Goal: Information Seeking & Learning: Check status

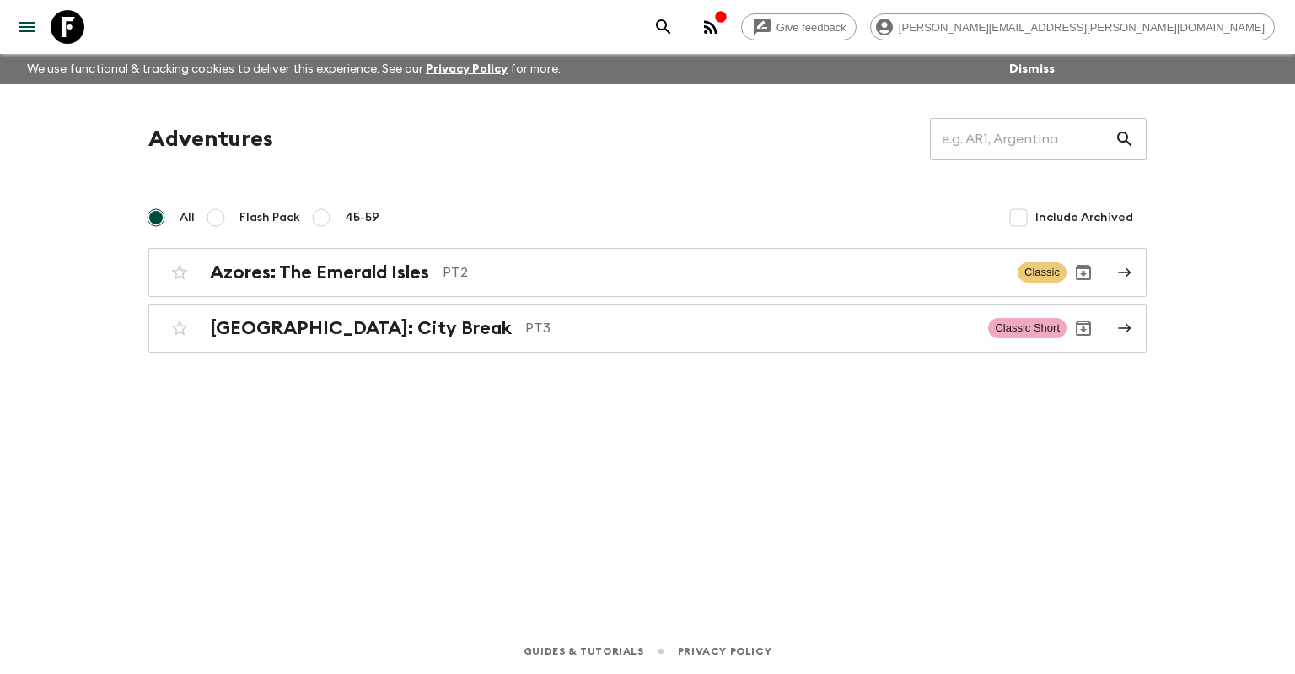
click at [577, 172] on div "Adventures ​ All Flash Pack 45-59 Include Archived Azores: The Emerald Isles PT…" at bounding box center [647, 235] width 1039 height 234
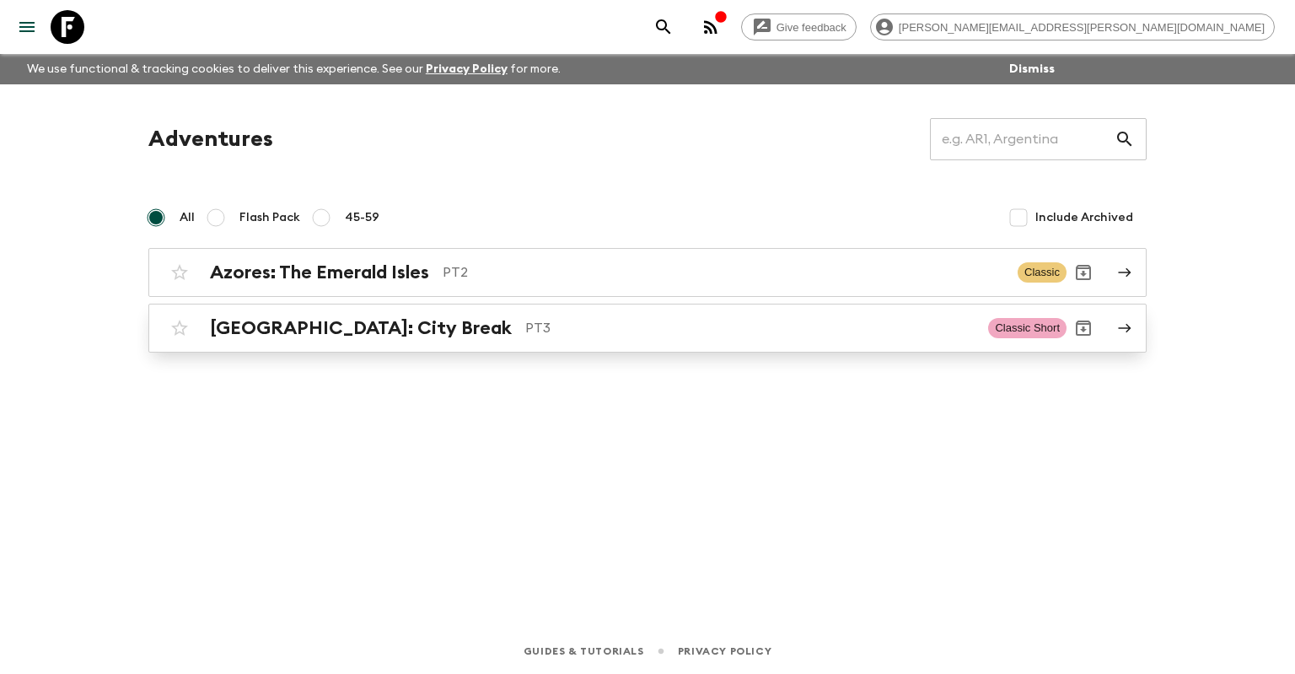
click at [525, 322] on p "PT3" at bounding box center [749, 328] width 449 height 20
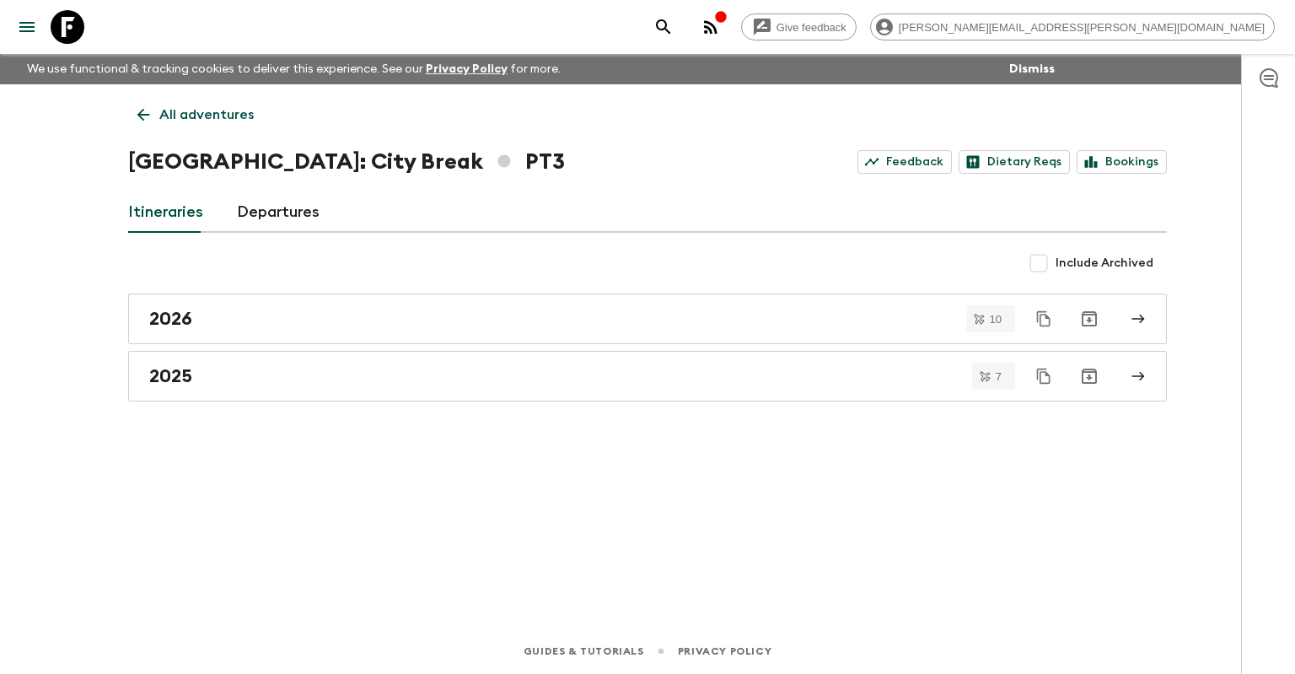
click at [144, 106] on icon at bounding box center [143, 114] width 19 height 19
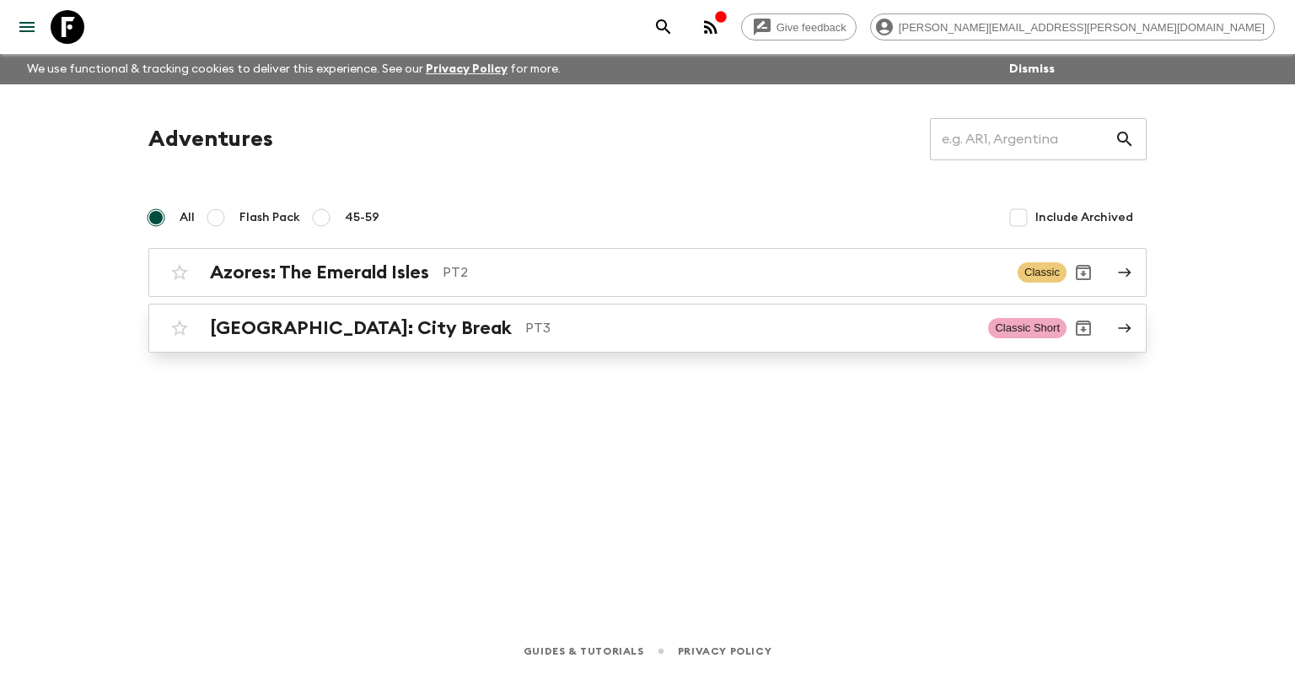
click at [325, 325] on h2 "[GEOGRAPHIC_DATA]: City Break" at bounding box center [361, 328] width 302 height 22
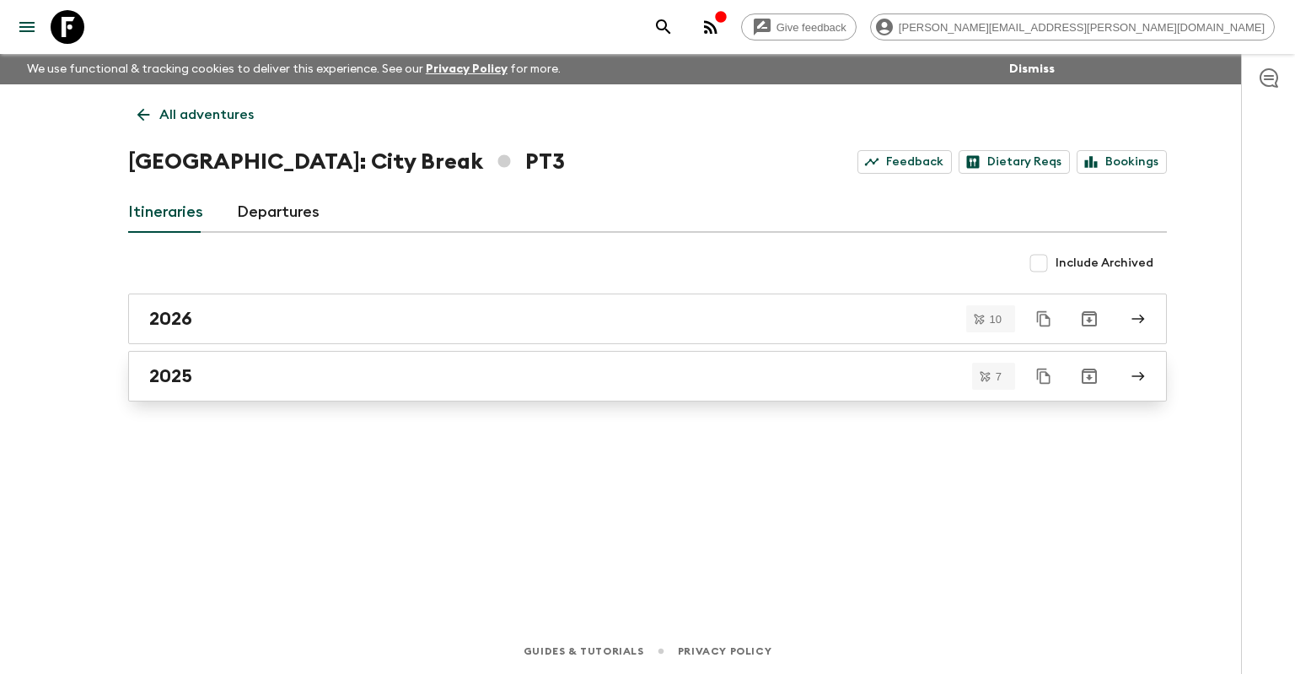
click at [289, 379] on div "2025" at bounding box center [631, 376] width 965 height 22
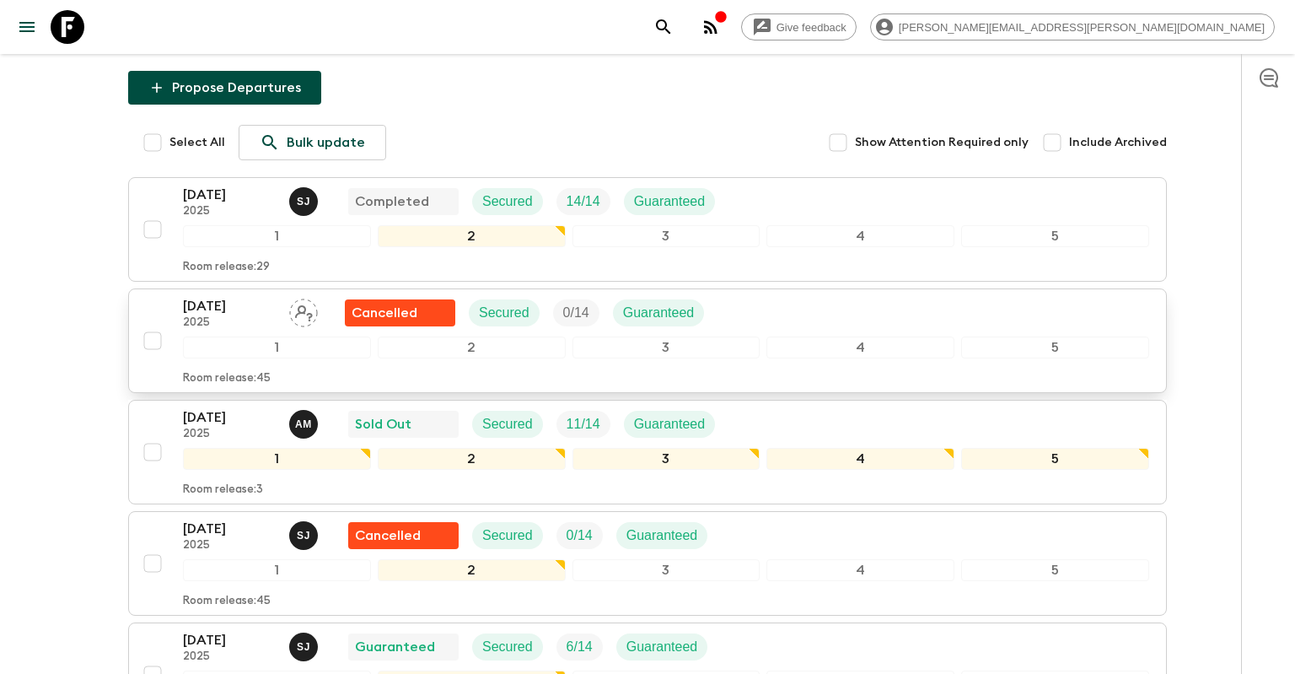
scroll to position [177, 0]
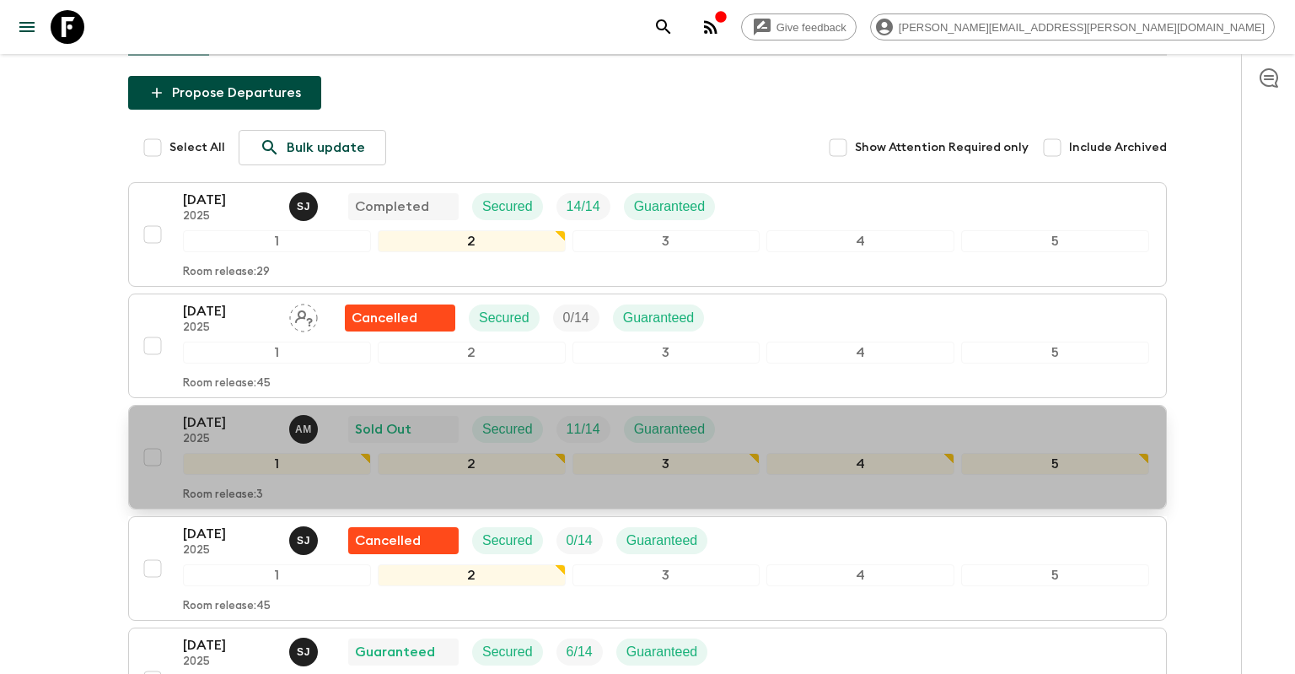
click at [219, 416] on p "[DATE]" at bounding box center [229, 422] width 93 height 20
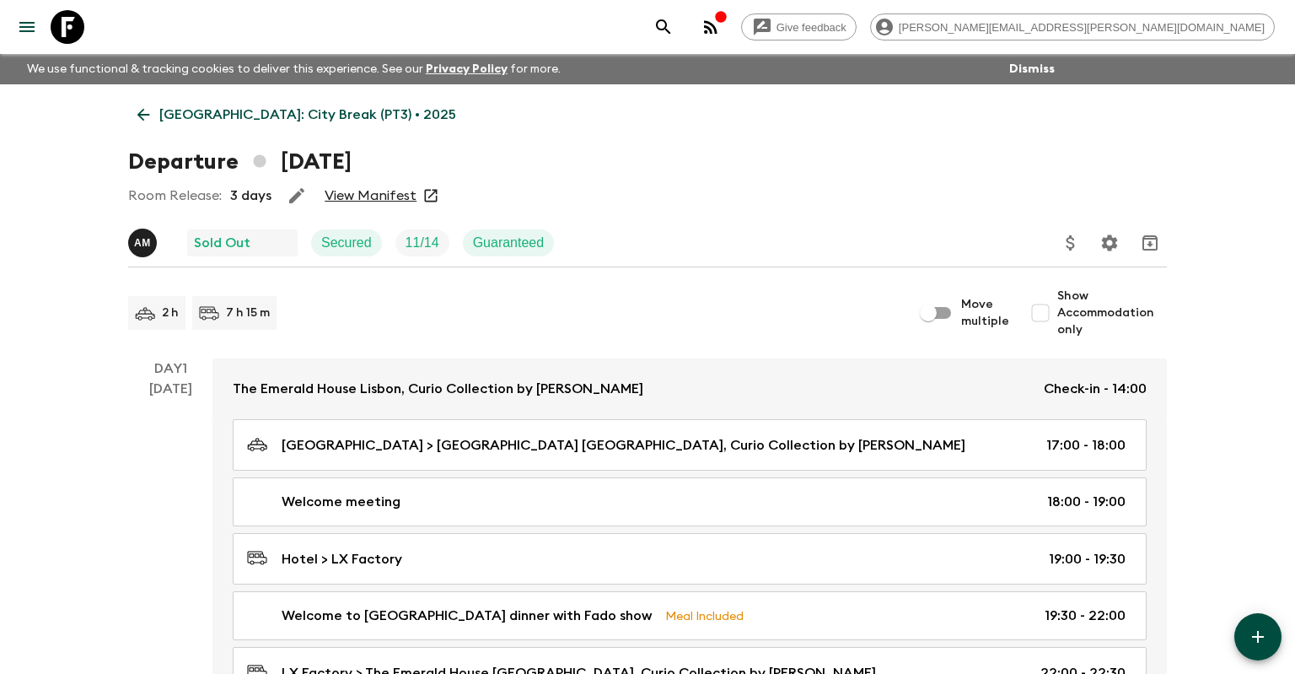
click at [336, 197] on link "View Manifest" at bounding box center [371, 195] width 92 height 17
click at [180, 109] on p "[GEOGRAPHIC_DATA]: City Break (PT3) • 2025" at bounding box center [307, 115] width 297 height 20
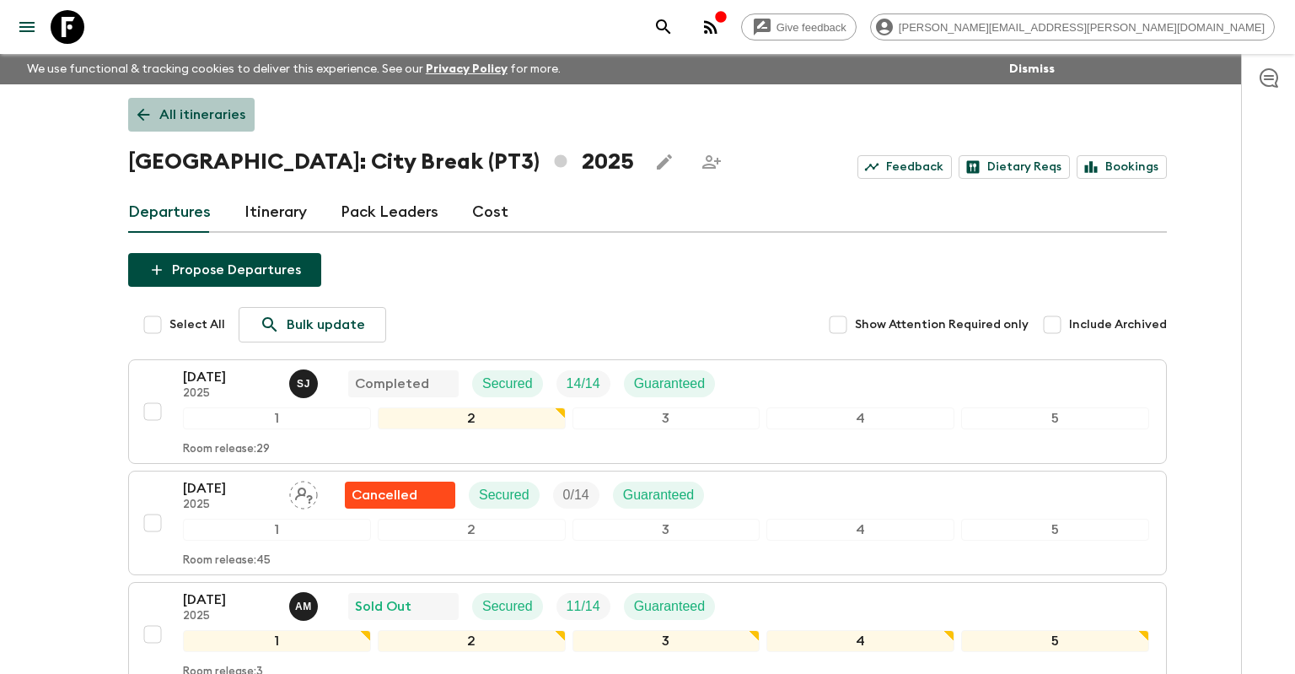
click at [180, 125] on link "All itineraries" at bounding box center [191, 115] width 126 height 34
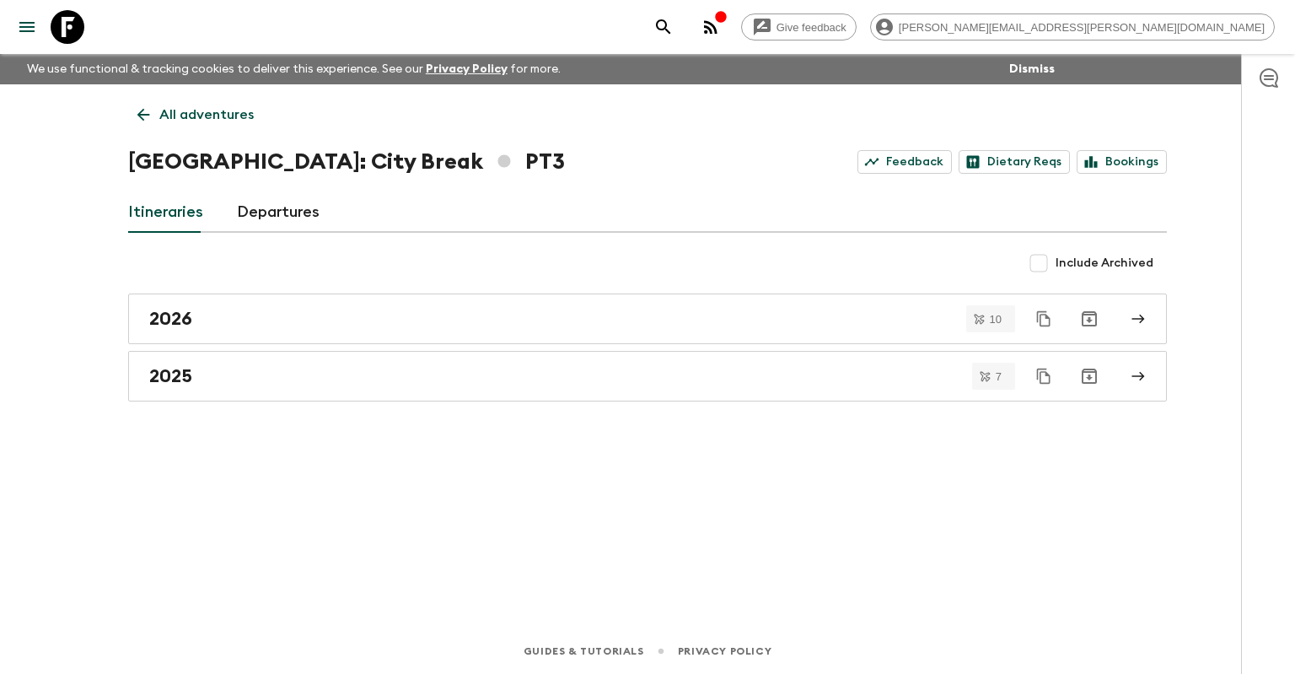
click at [179, 114] on p "All adventures" at bounding box center [206, 115] width 94 height 20
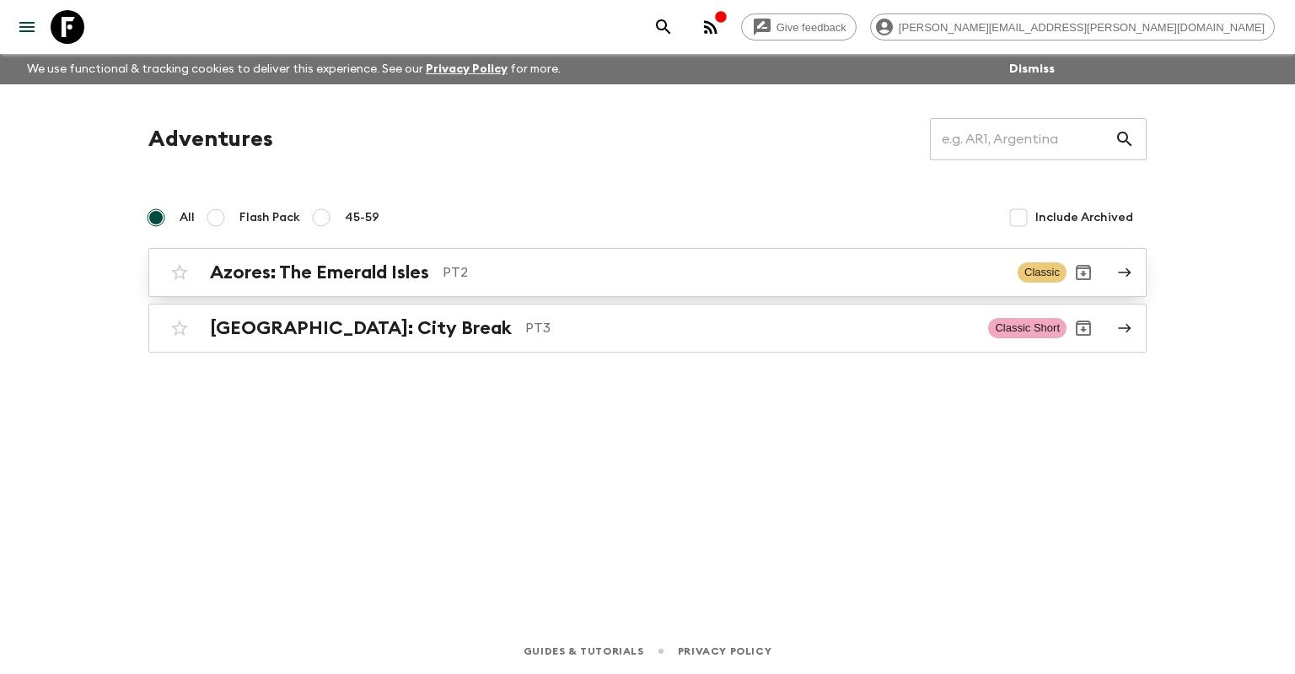
click at [307, 260] on div "Azores: The Emerald Isles PT2 Classic" at bounding box center [615, 272] width 904 height 34
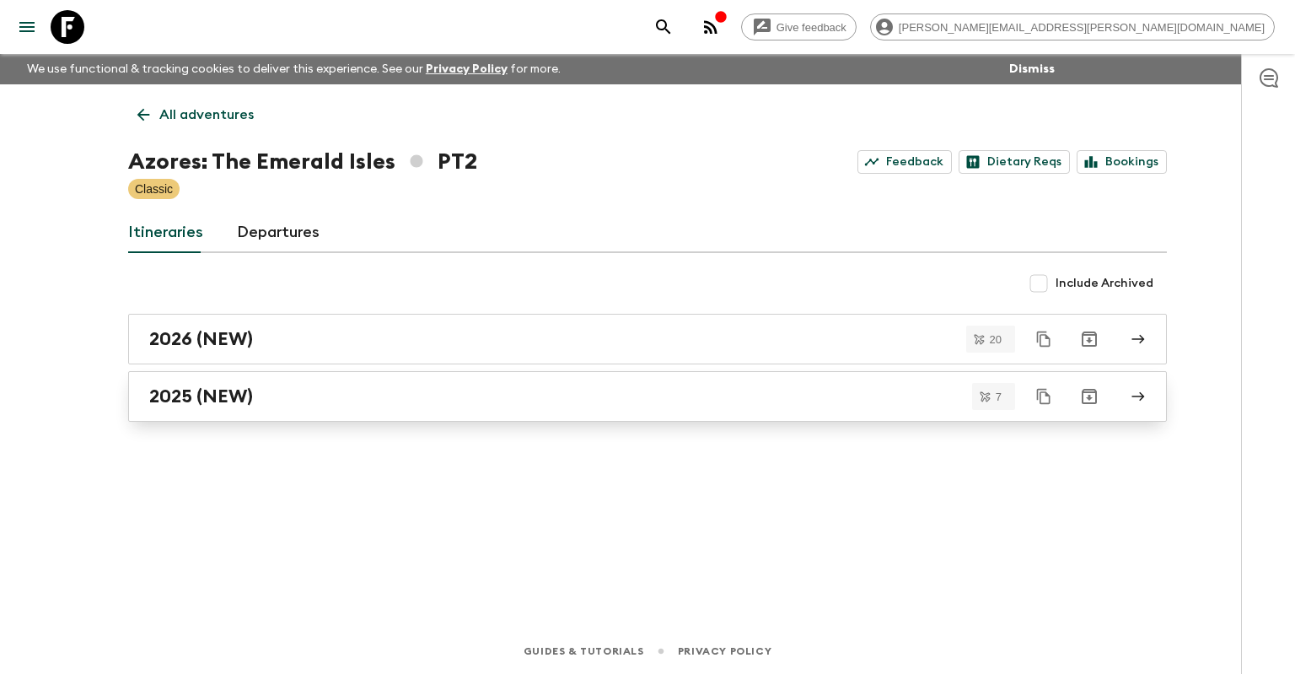
click at [223, 405] on h2 "2025 (NEW)" at bounding box center [201, 396] width 104 height 22
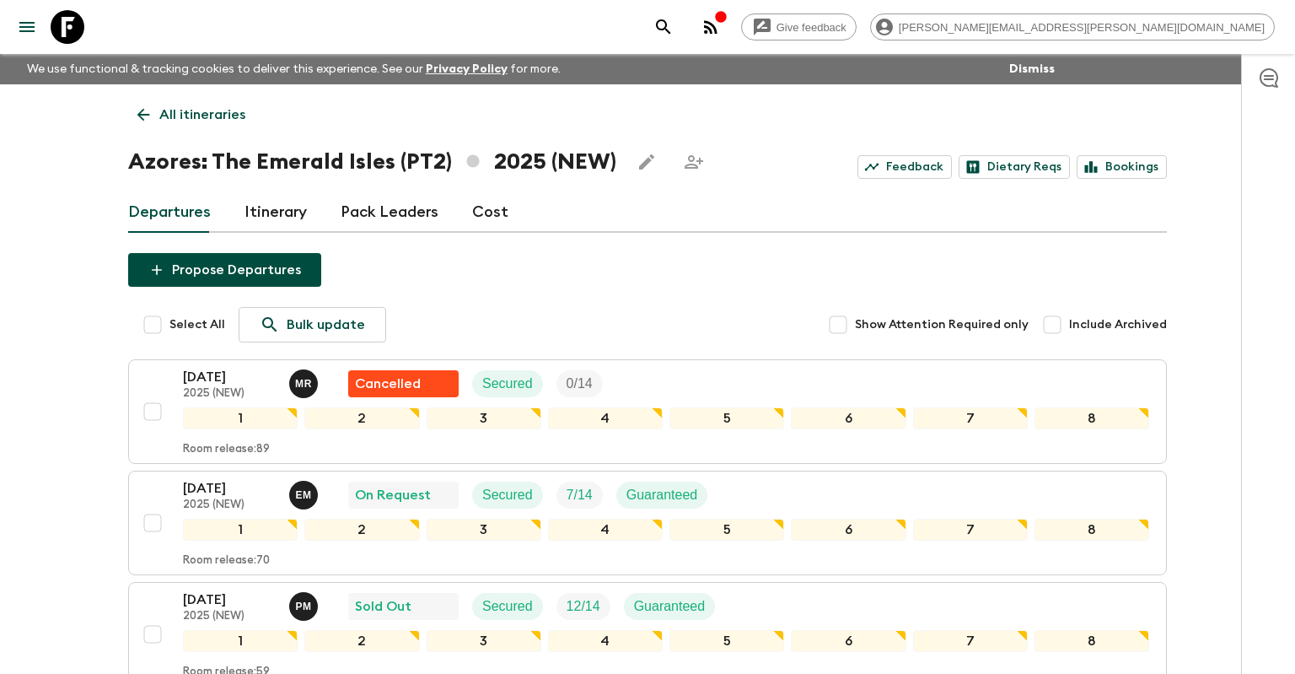
click at [157, 110] on link "All itineraries" at bounding box center [191, 115] width 126 height 34
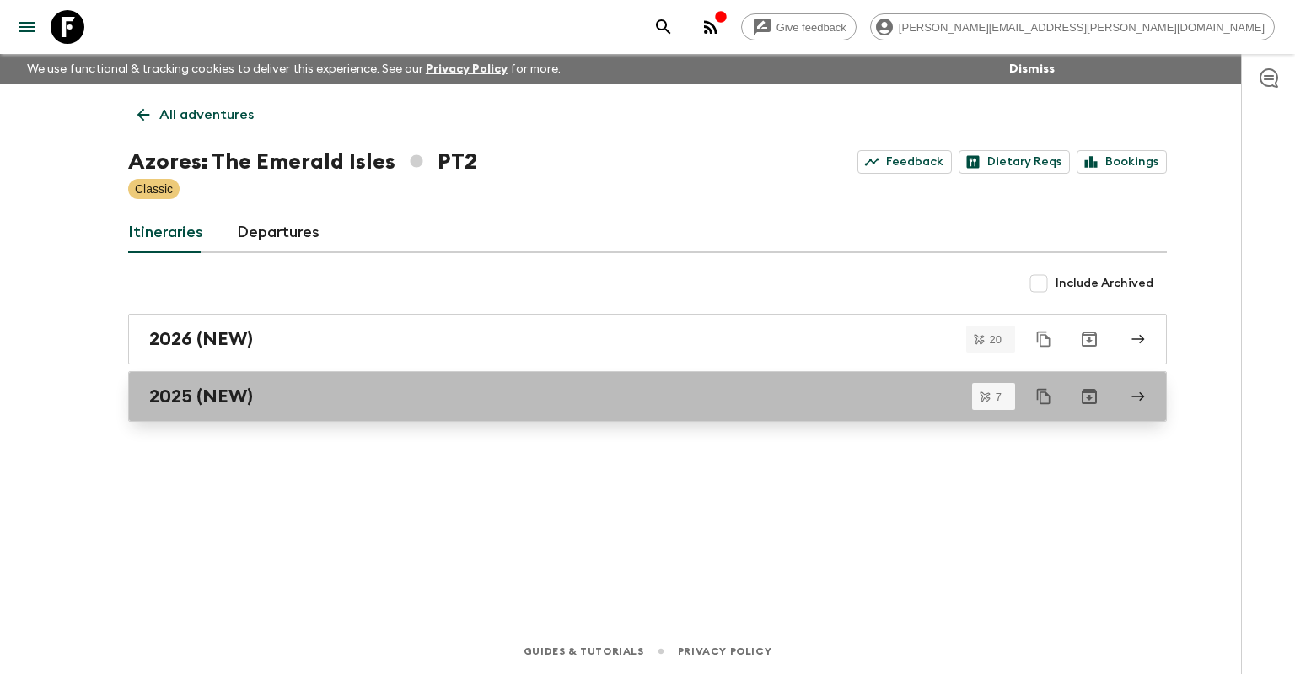
click at [261, 388] on div "2025 (NEW)" at bounding box center [631, 396] width 965 height 22
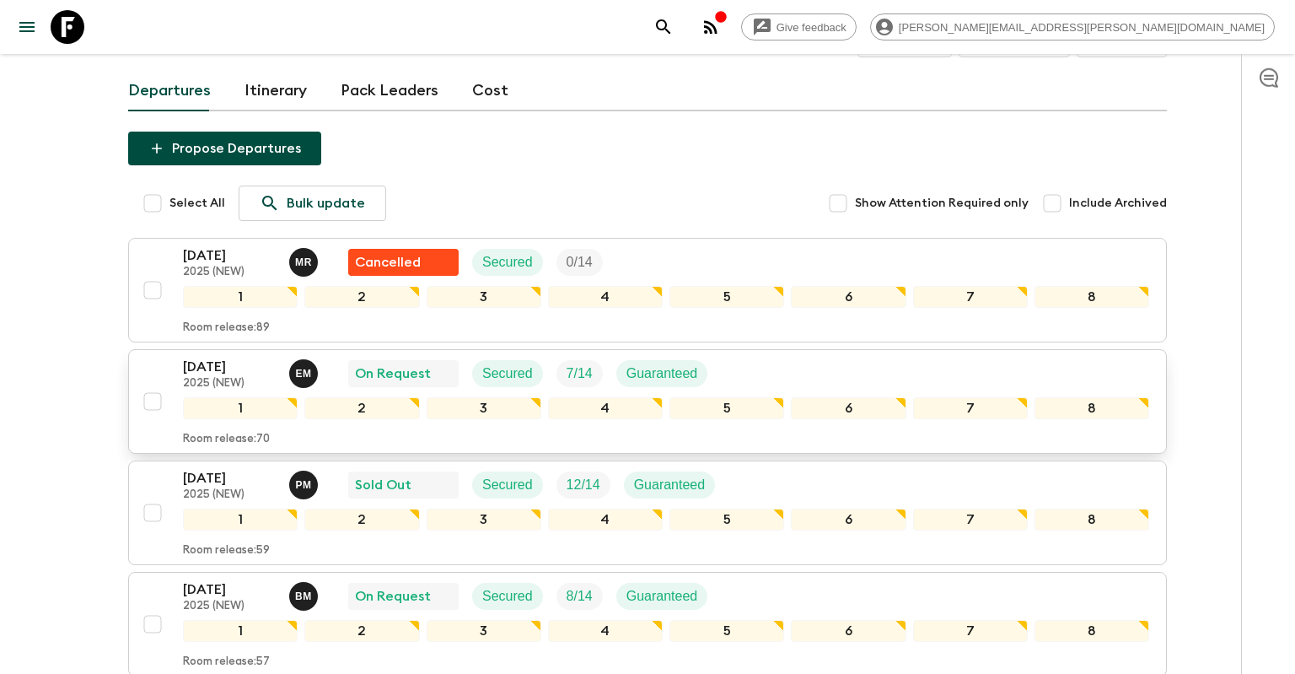
scroll to position [159, 0]
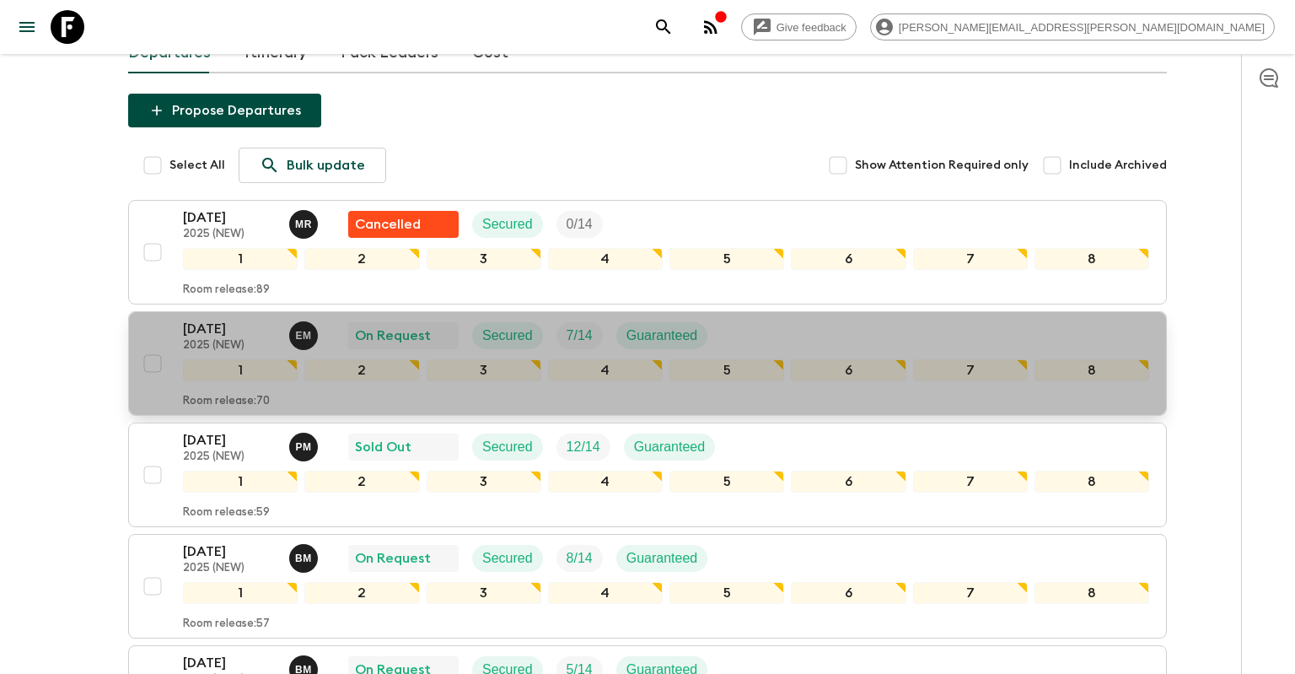
click at [726, 343] on div "[DATE] 2025 (NEW) E M On Request Secured 7 / 14 Guaranteed" at bounding box center [666, 336] width 966 height 34
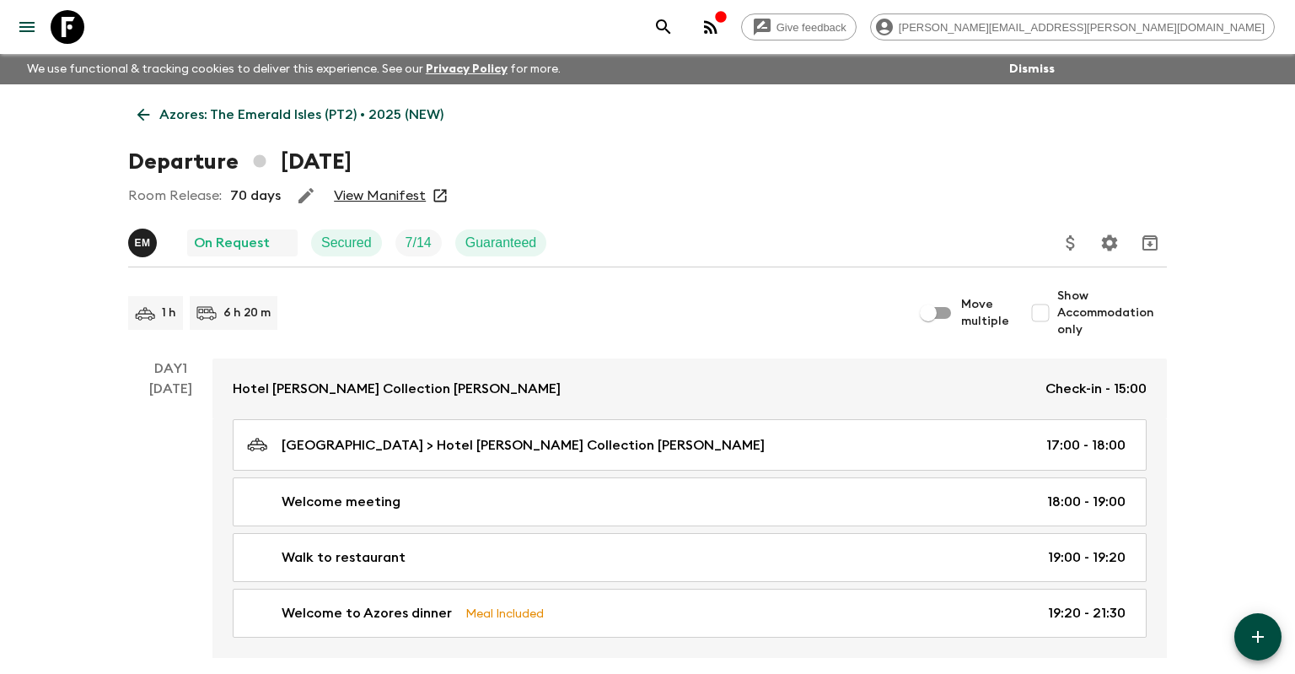
click at [398, 201] on link "View Manifest" at bounding box center [380, 195] width 92 height 17
